Goal: Task Accomplishment & Management: Manage account settings

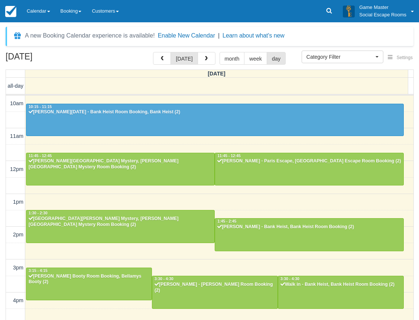
select select
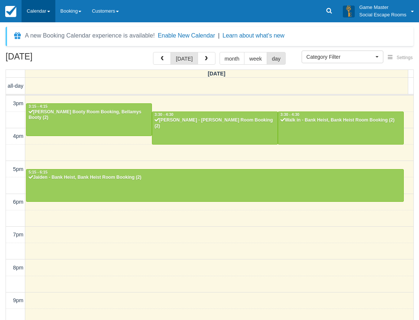
click at [45, 8] on link "Calendar" at bounding box center [39, 11] width 34 height 22
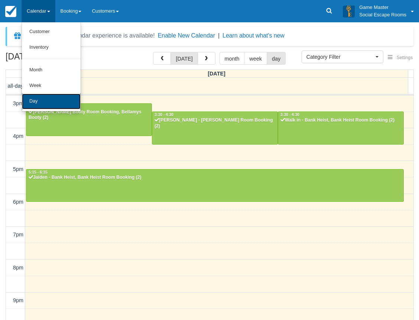
click at [39, 103] on link "Day" at bounding box center [51, 102] width 59 height 16
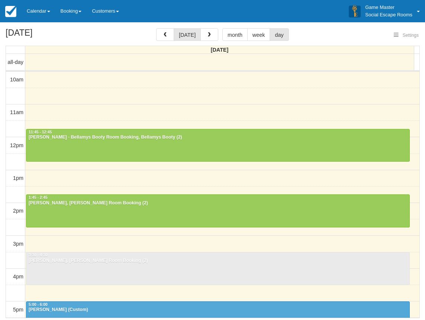
select select
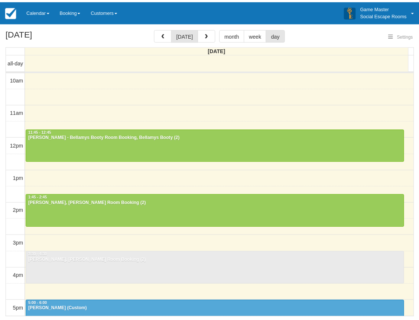
scroll to position [33, 0]
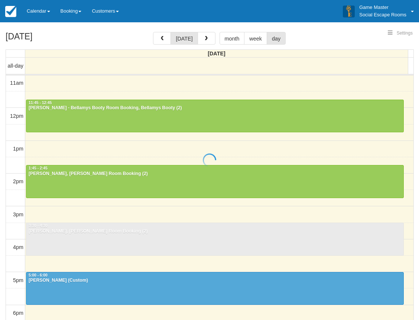
select select
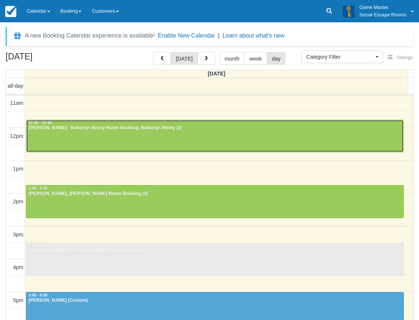
click at [202, 129] on div "Dan - Bellamys Booty Room Booking, Bellamys Booty (2)" at bounding box center [214, 128] width 373 height 6
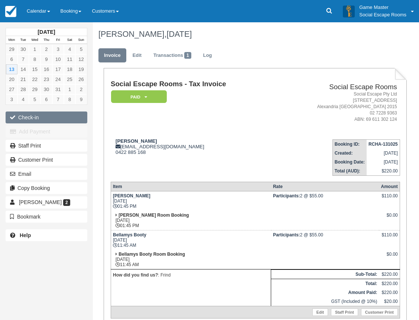
click at [28, 116] on button "Check-in" at bounding box center [47, 117] width 82 height 12
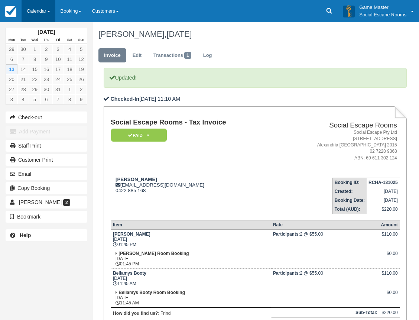
click at [37, 8] on link "Calendar" at bounding box center [39, 11] width 34 height 22
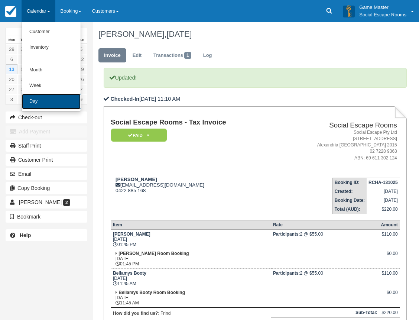
click at [31, 100] on link "Day" at bounding box center [51, 102] width 59 height 16
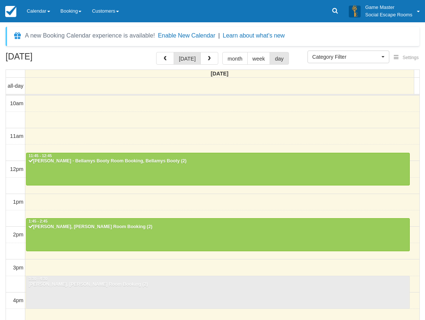
select select
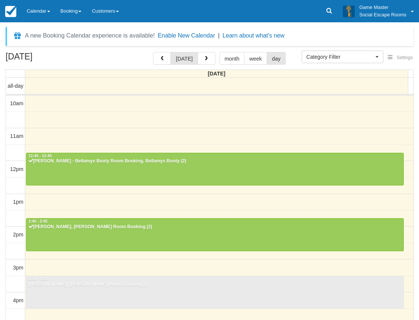
scroll to position [33, 0]
